Goal: Task Accomplishment & Management: Use online tool/utility

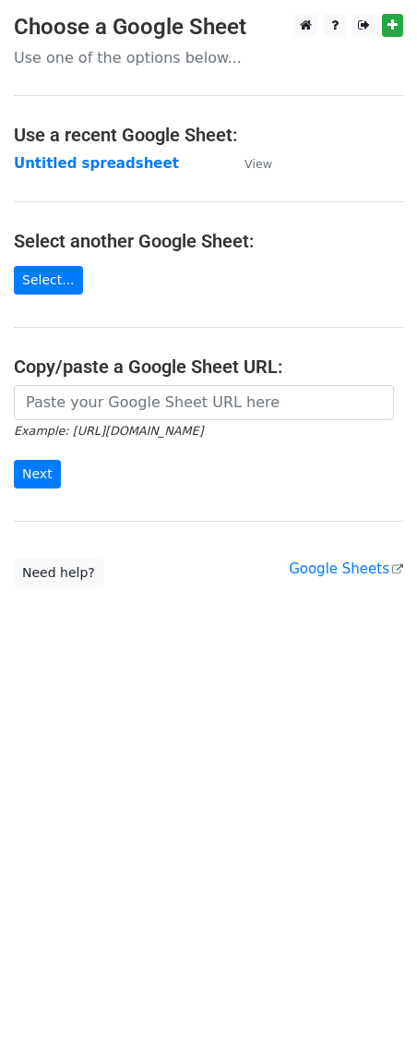
drag, startPoint x: 107, startPoint y: 425, endPoint x: 104, endPoint y: 402, distance: 23.3
click at [104, 414] on form "Example: [URL][DOMAIN_NAME] Next" at bounding box center [209, 436] width 390 height 103
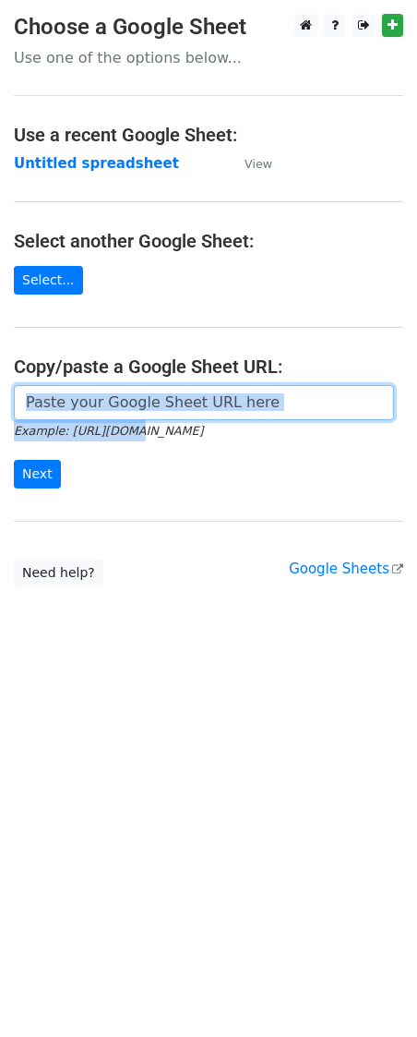
click at [102, 401] on input "url" at bounding box center [204, 402] width 381 height 35
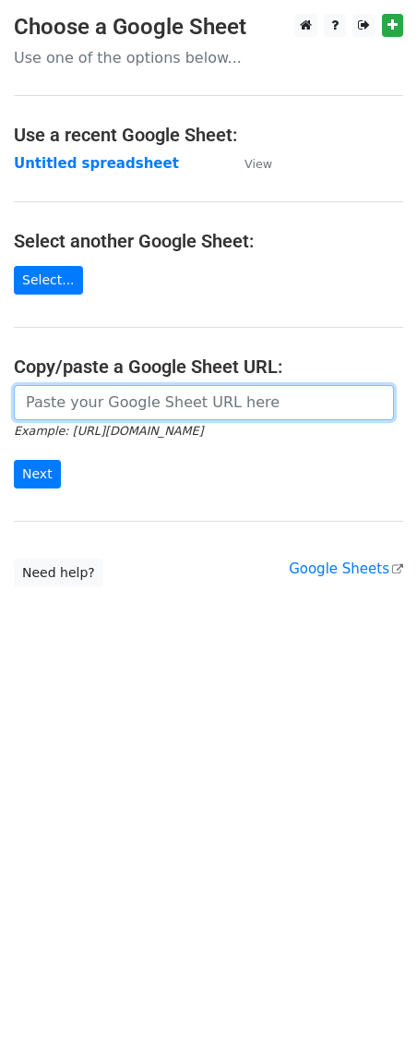
paste input "[URL][DOMAIN_NAME]"
type input "[URL][DOMAIN_NAME]"
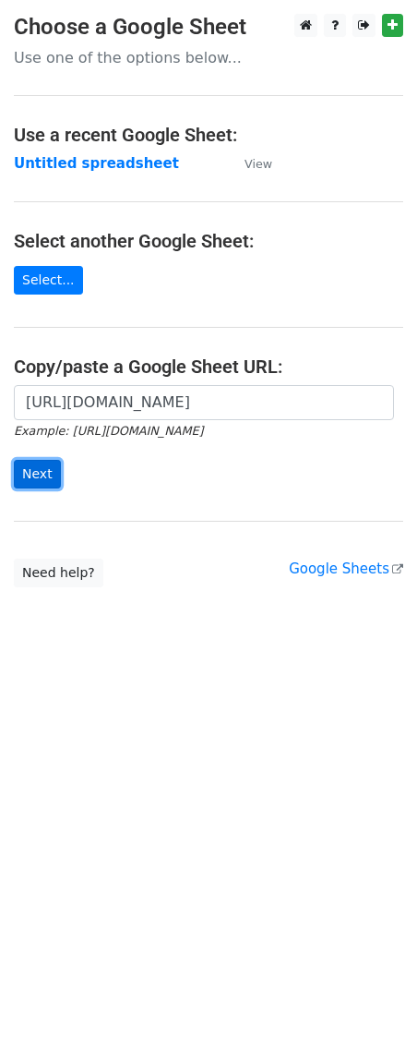
click at [49, 487] on input "Next" at bounding box center [37, 474] width 47 height 29
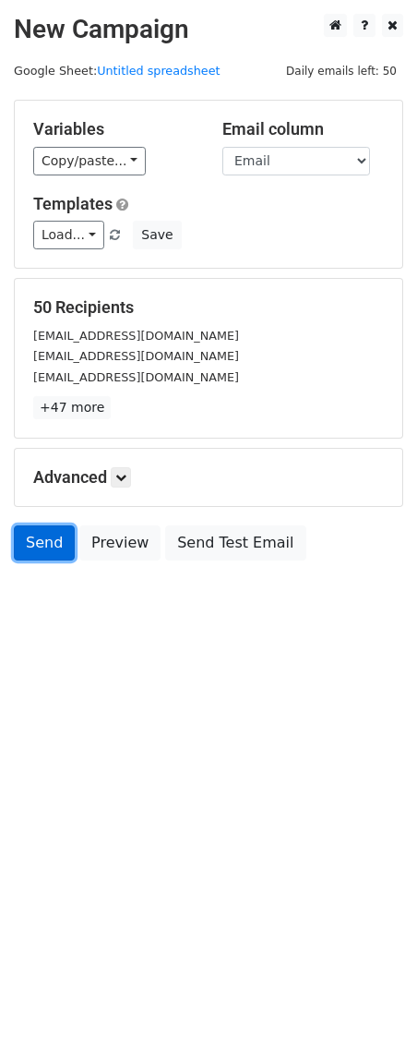
click at [55, 546] on link "Send" at bounding box center [44, 543] width 61 height 35
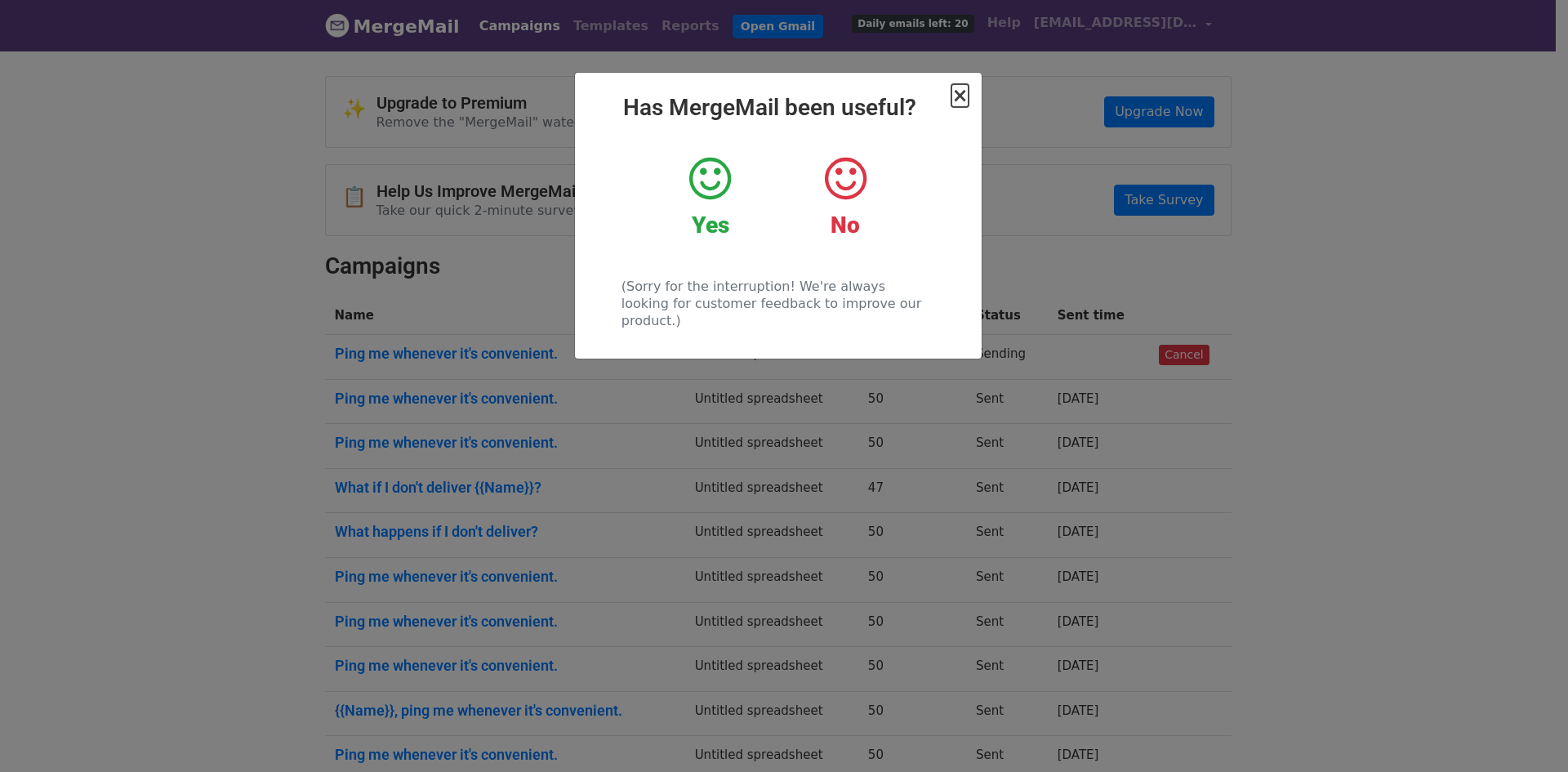
click at [961, 98] on span "×" at bounding box center [960, 96] width 16 height 23
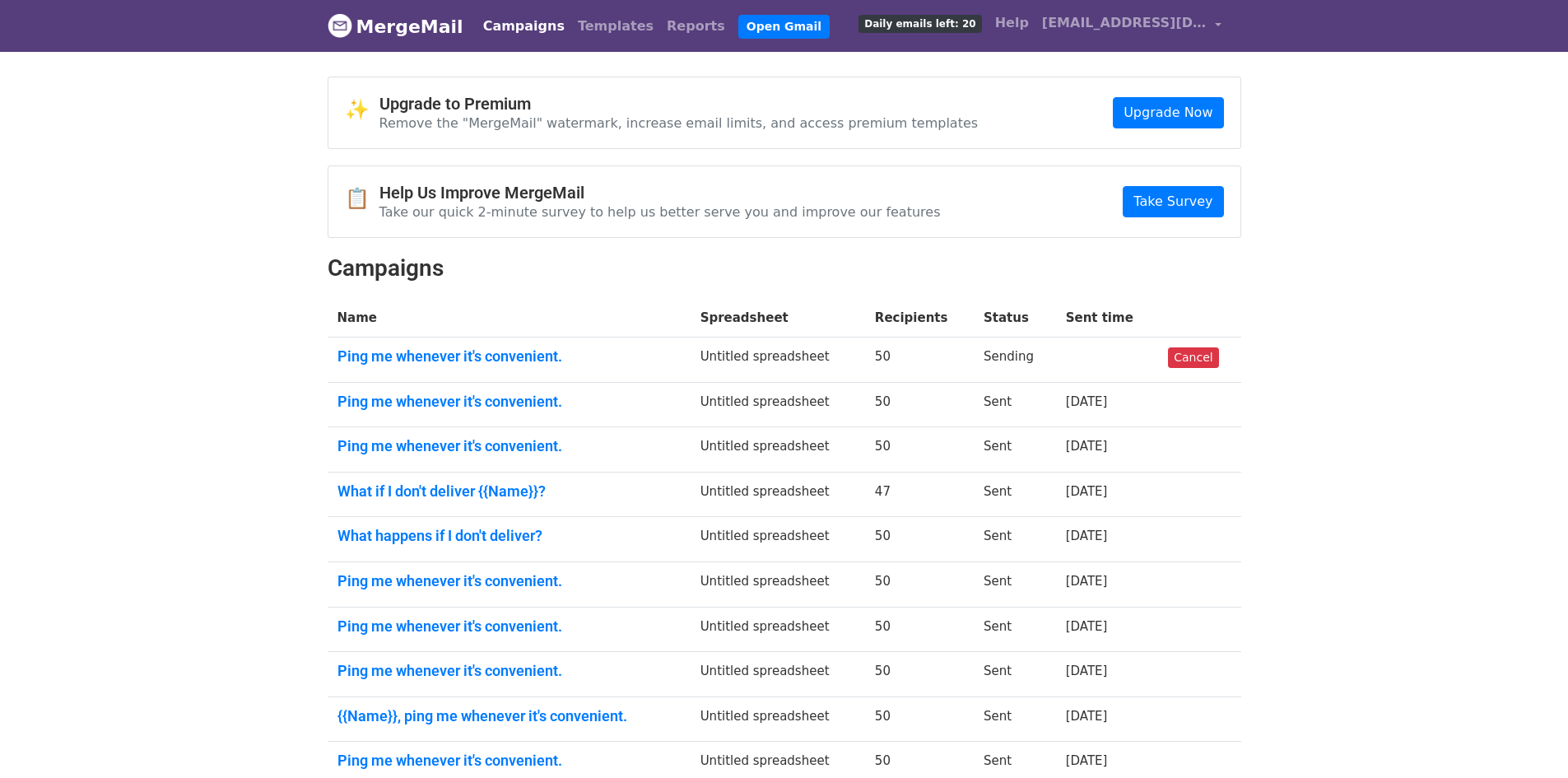
click at [519, 364] on td "Ping me whenever it's convenient." at bounding box center [509, 360] width 363 height 45
click at [513, 351] on link "Ping me whenever it's convenient." at bounding box center [509, 356] width 343 height 18
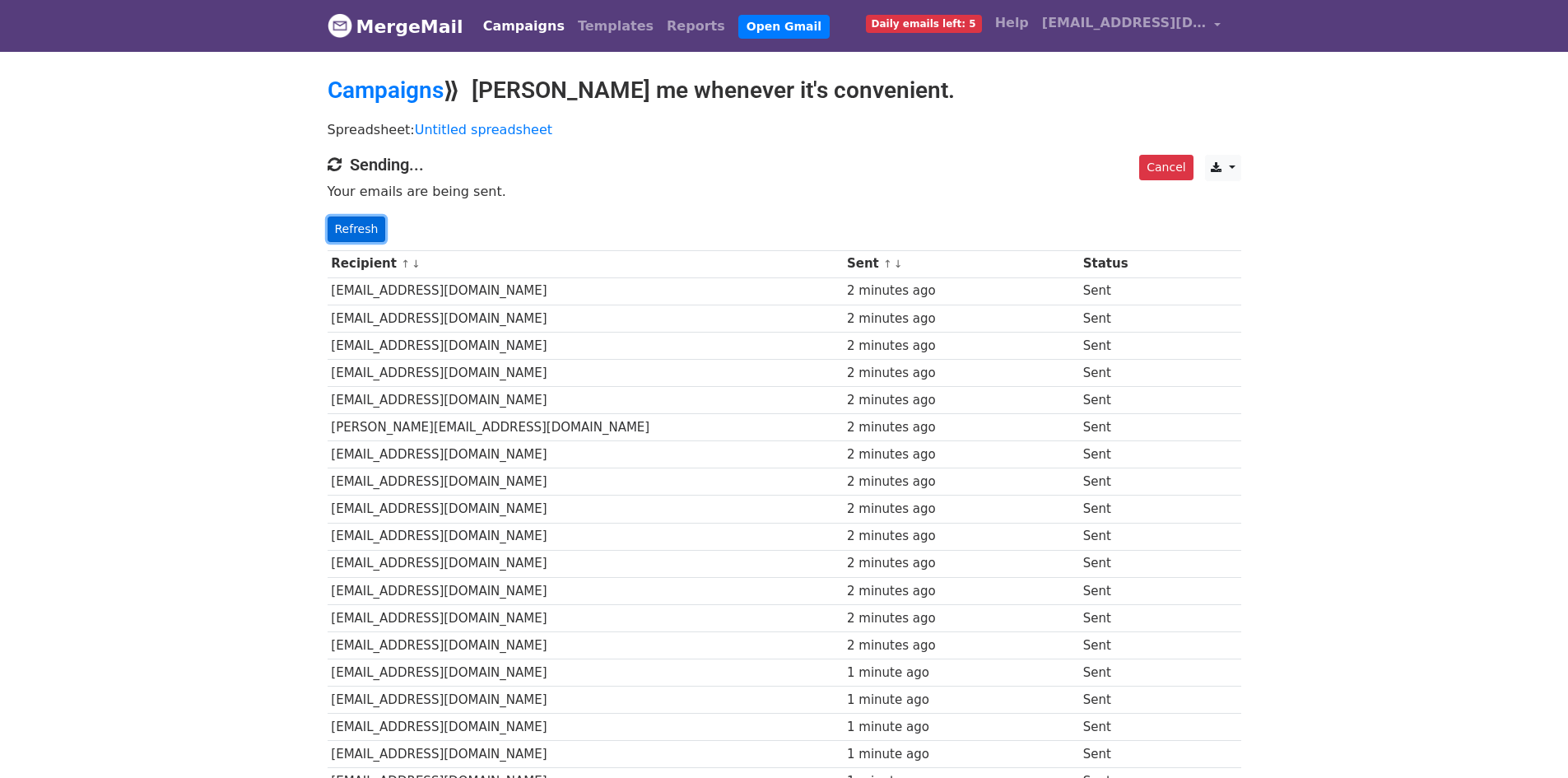
click at [348, 229] on link "Refresh" at bounding box center [357, 229] width 59 height 26
click at [355, 229] on link "Refresh" at bounding box center [357, 229] width 59 height 26
